Goal: Task Accomplishment & Management: Manage account settings

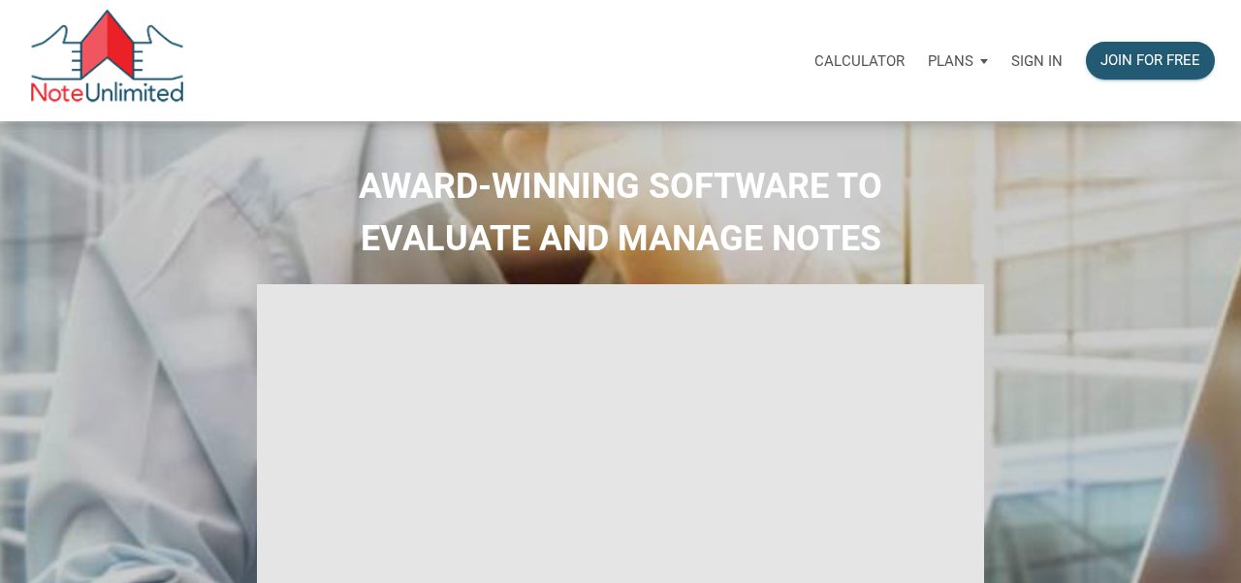
select select
type input "Introduction to new features"
select select
click at [1032, 59] on p "Sign in" at bounding box center [1036, 60] width 51 height 17
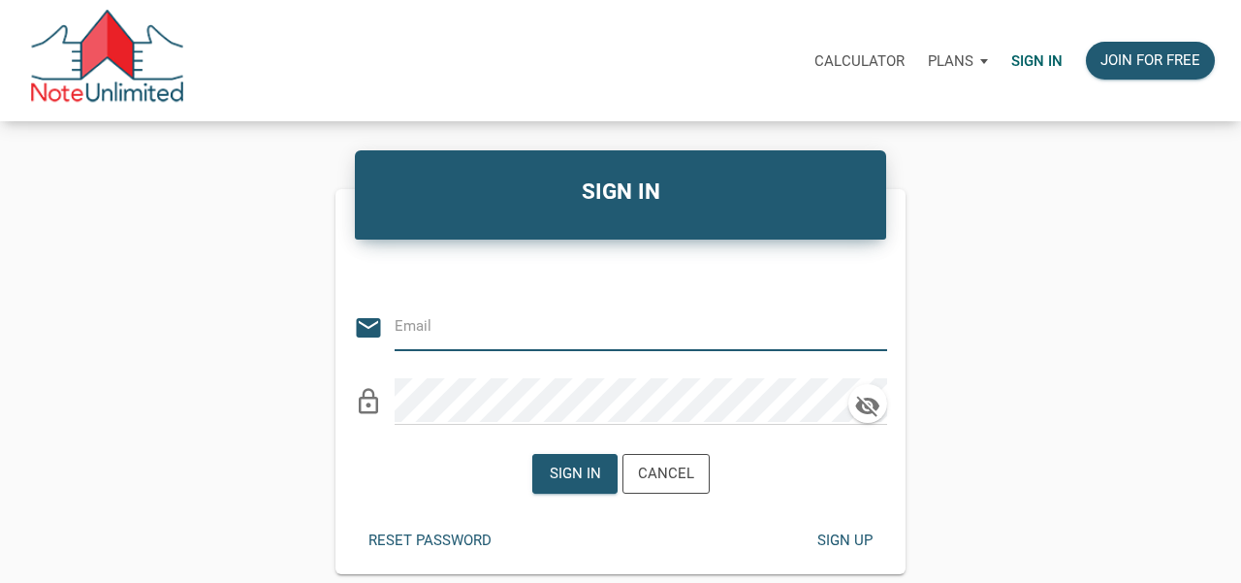
click at [456, 330] on input "email" at bounding box center [626, 326] width 463 height 44
type input "2bobmorrison@gmail.com"
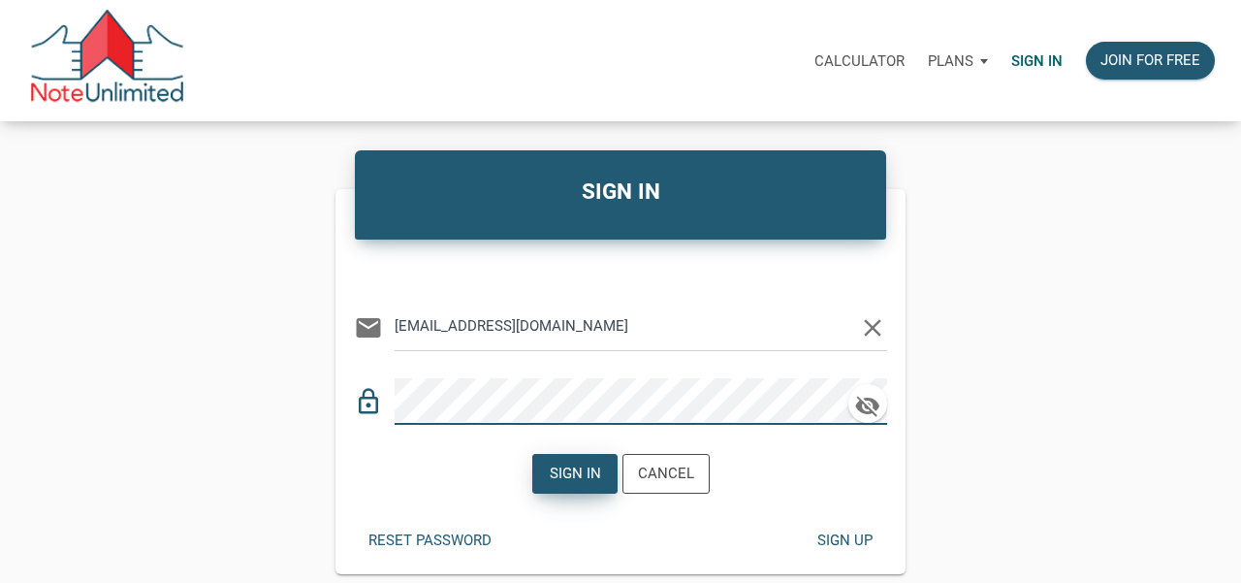
click at [581, 473] on div "Sign in" at bounding box center [574, 473] width 51 height 22
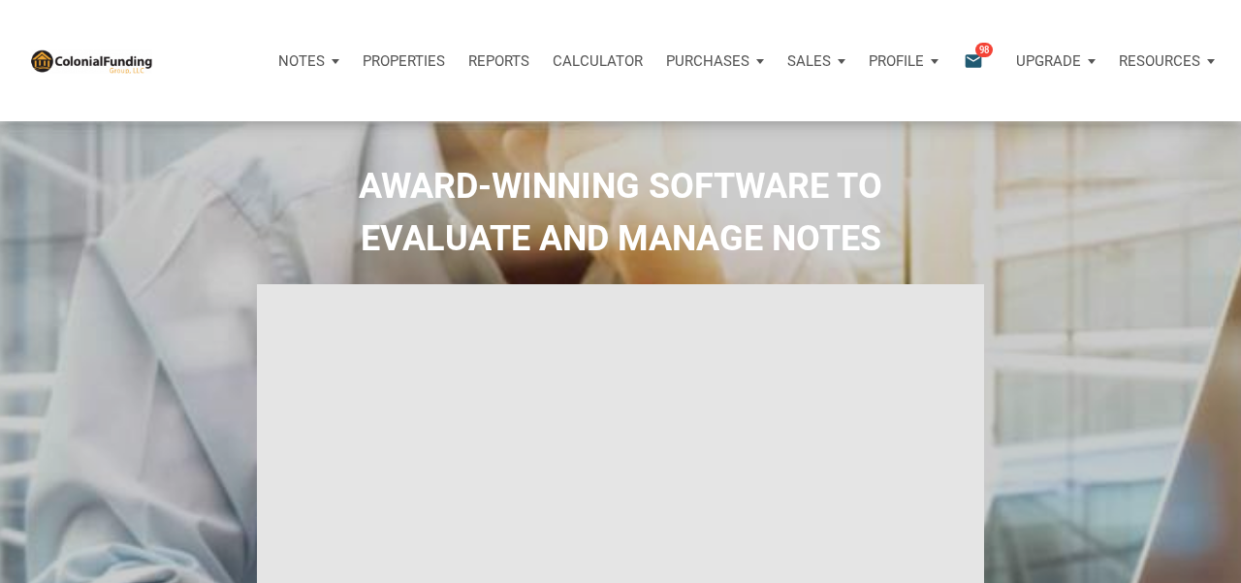
type input "Introduction to new features"
select select
click at [311, 59] on p "Notes" at bounding box center [301, 60] width 47 height 17
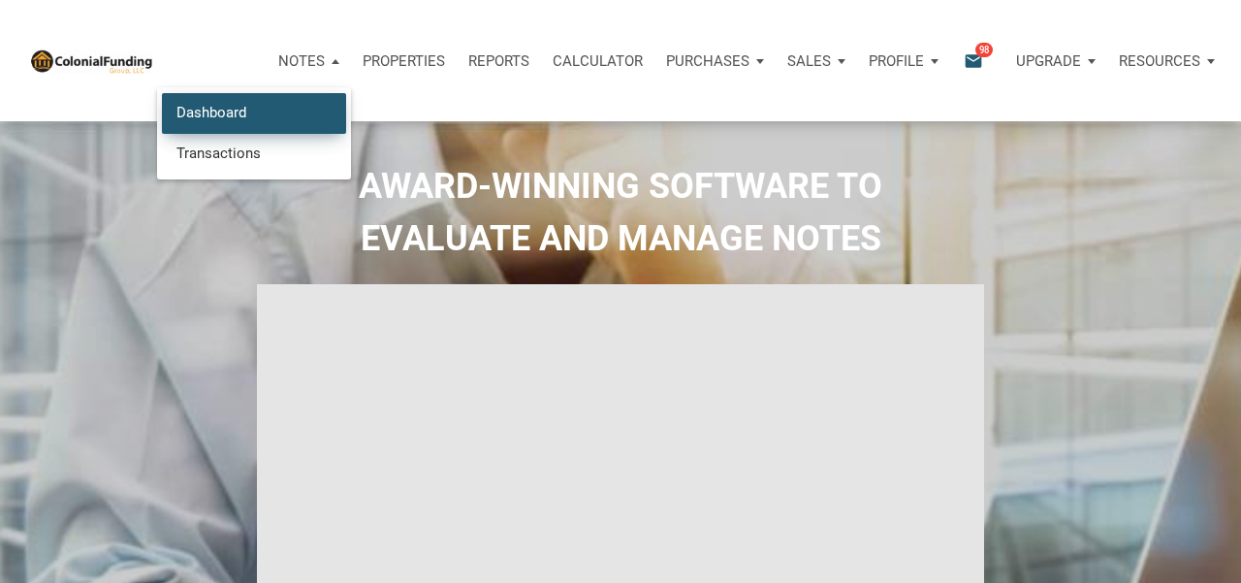
click at [261, 96] on link "Dashboard" at bounding box center [254, 113] width 184 height 40
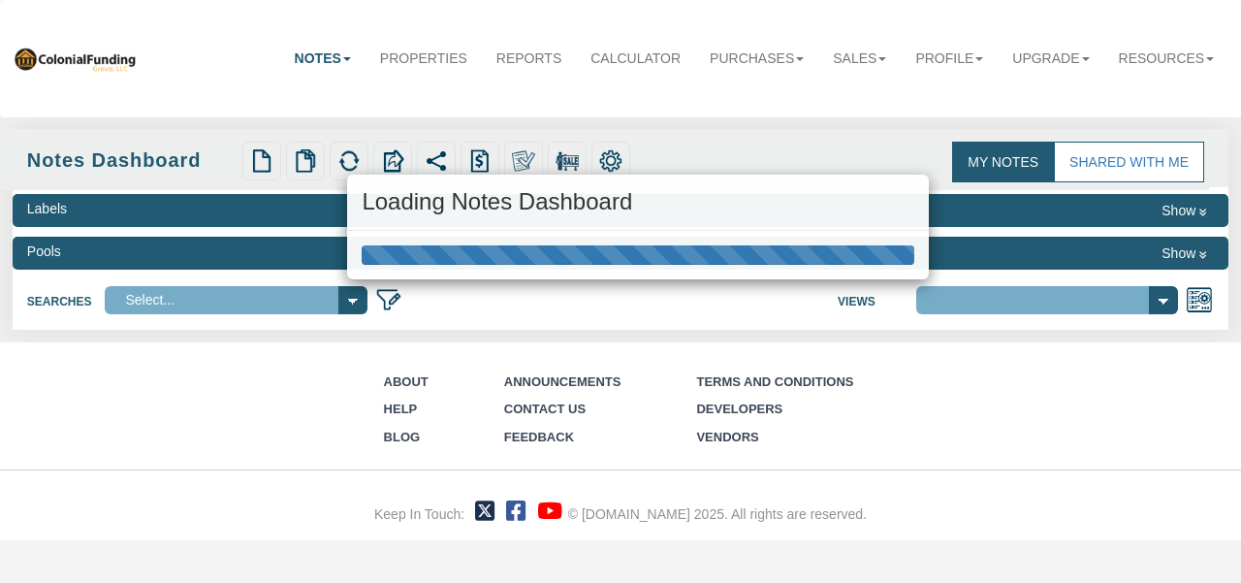
select select "316"
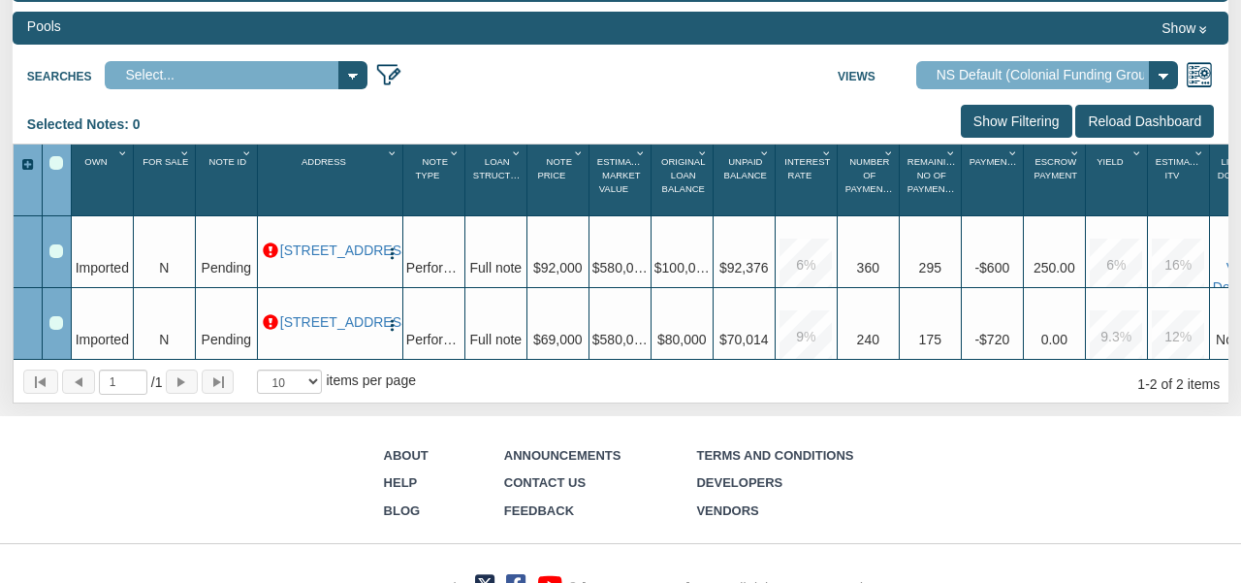
scroll to position [217, 0]
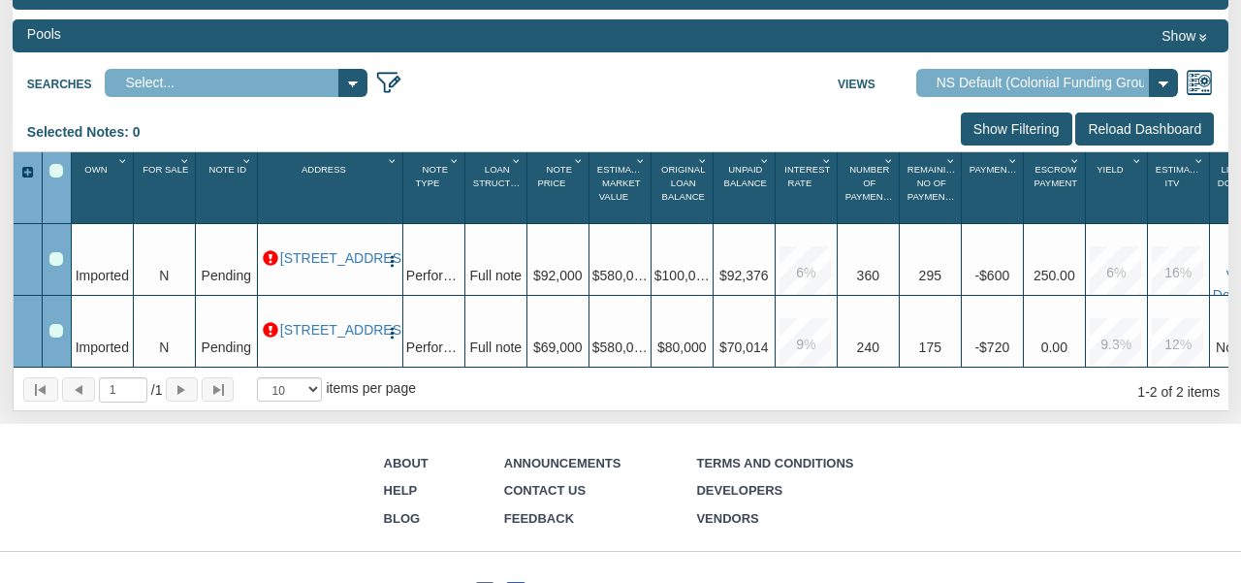
click at [1167, 81] on select "Default View NS Default (Colonial Funding Group) (Colonial Funding Group)" at bounding box center [1047, 83] width 262 height 28
click at [1139, 125] on input "Reload Dashboard" at bounding box center [1144, 128] width 139 height 33
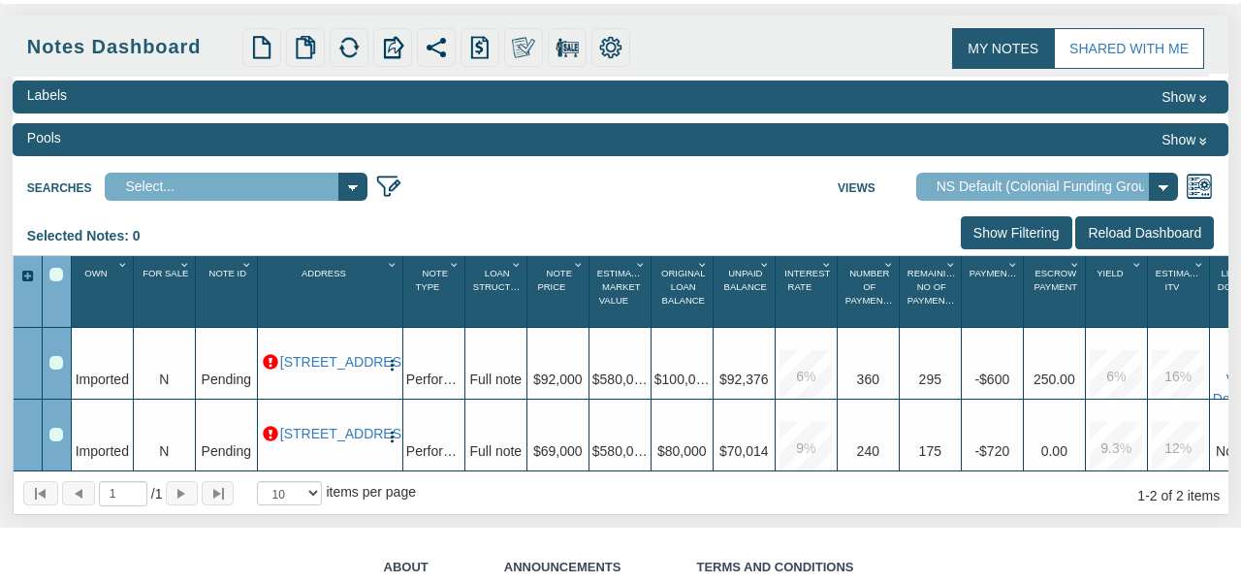
scroll to position [0, 0]
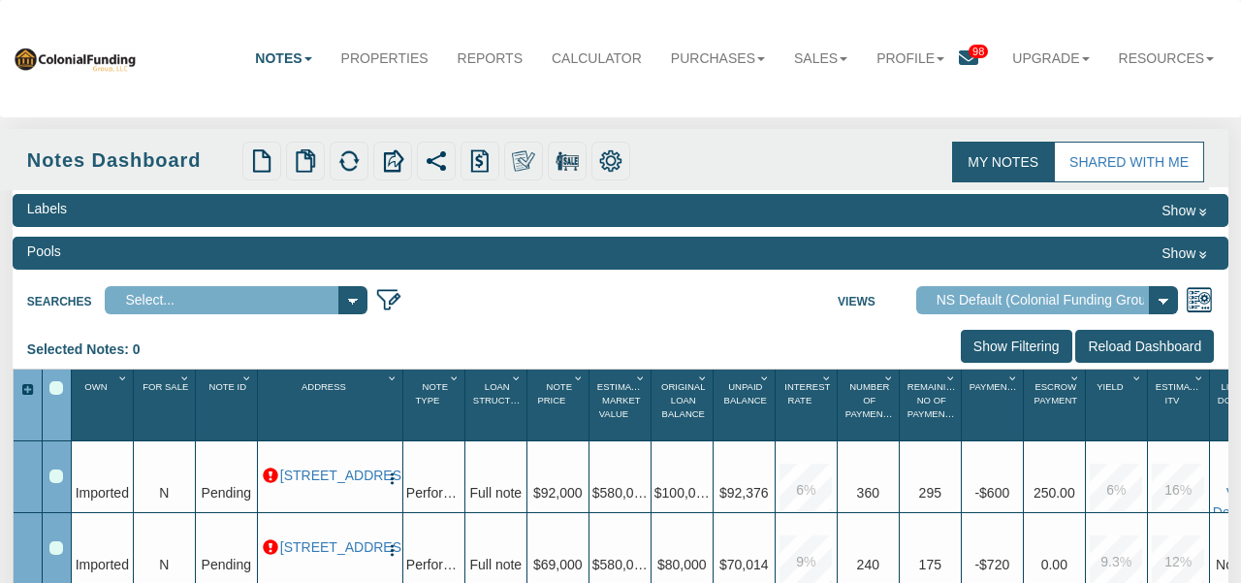
click at [346, 296] on select "Select..." at bounding box center [236, 300] width 262 height 28
click at [380, 57] on link "Properties" at bounding box center [385, 58] width 116 height 43
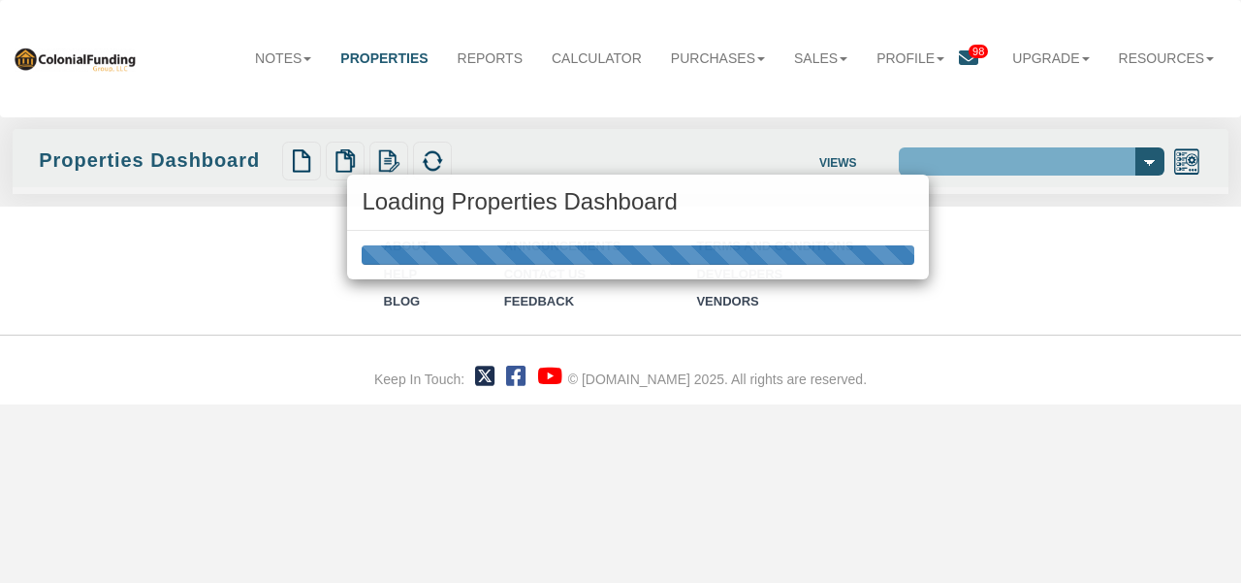
select select "138"
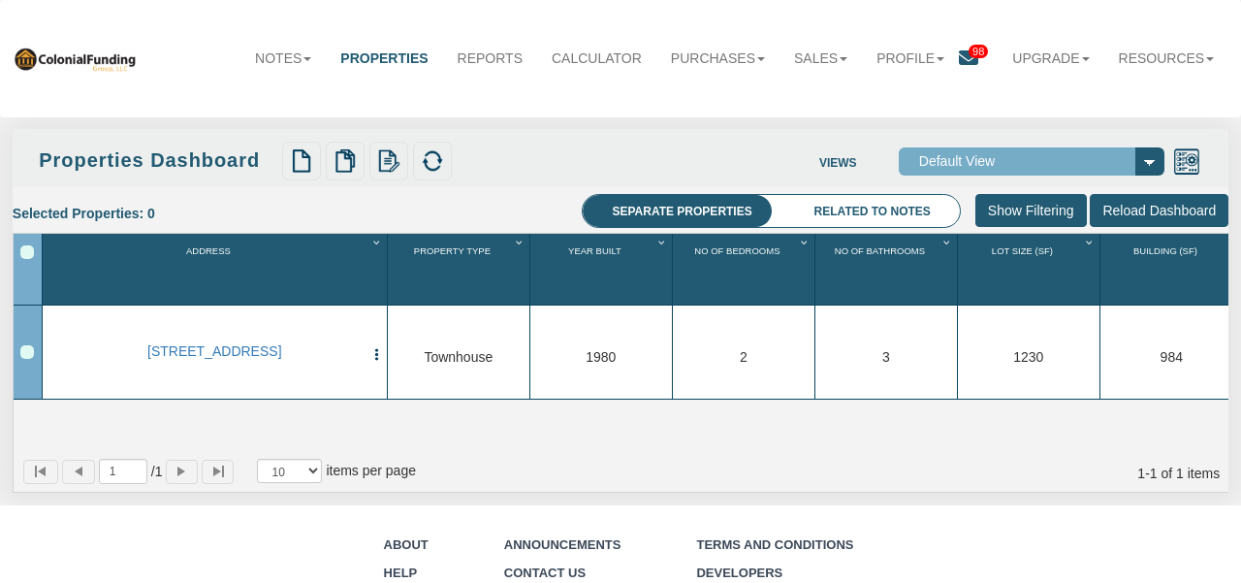
click at [969, 51] on span "98" at bounding box center [978, 52] width 19 height 14
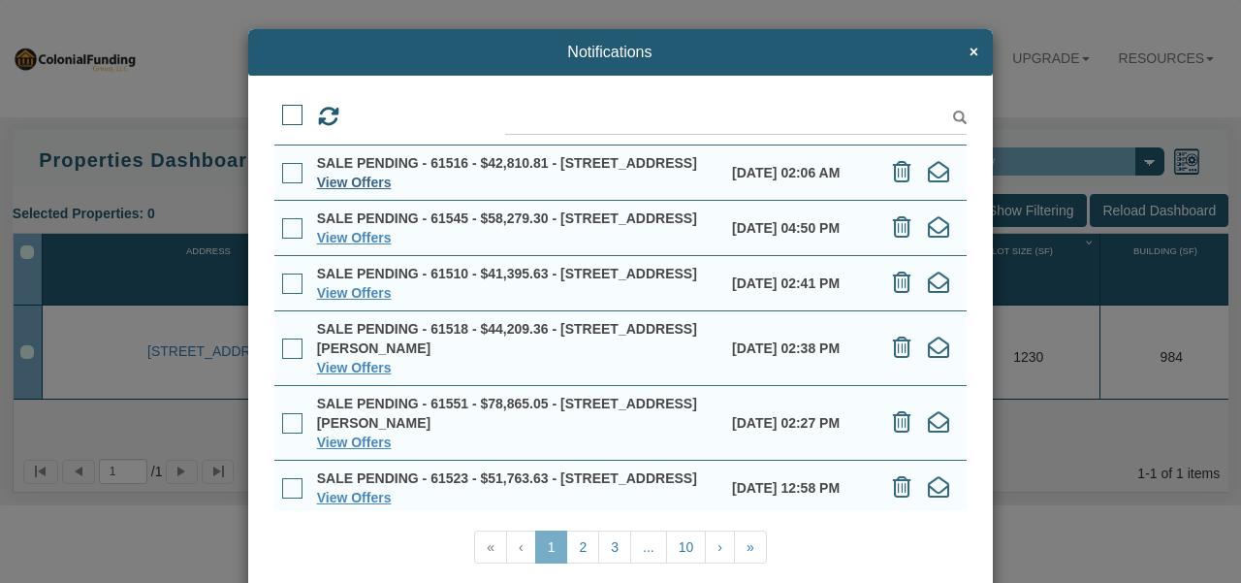
click at [353, 190] on link "View Offers" at bounding box center [354, 183] width 75 height 16
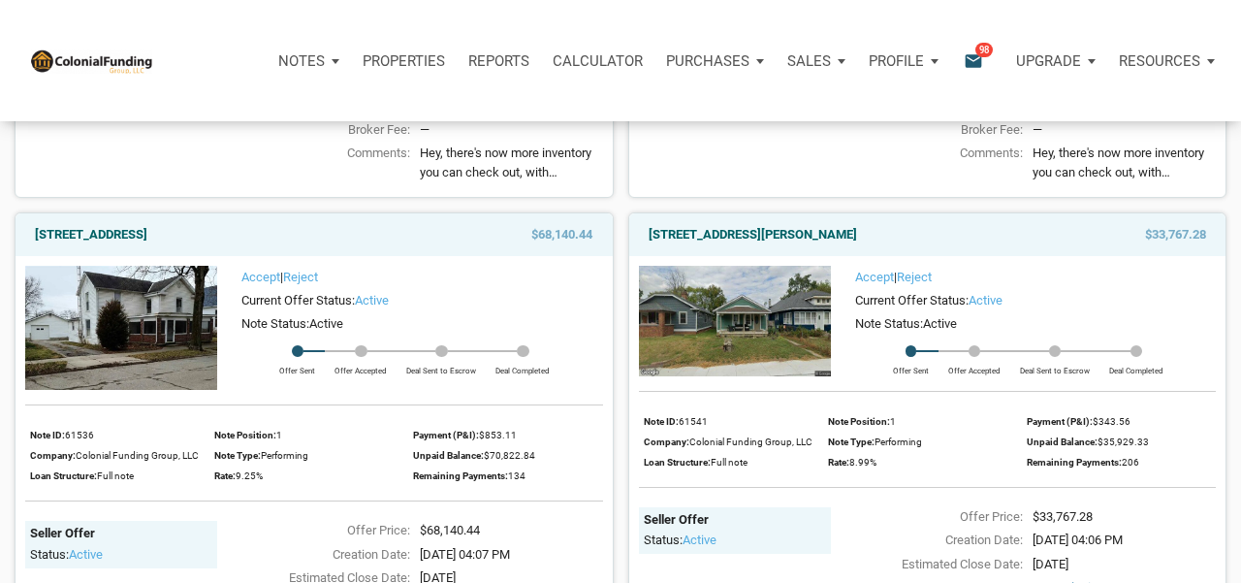
scroll to position [1254, 0]
